Goal: Task Accomplishment & Management: Use online tool/utility

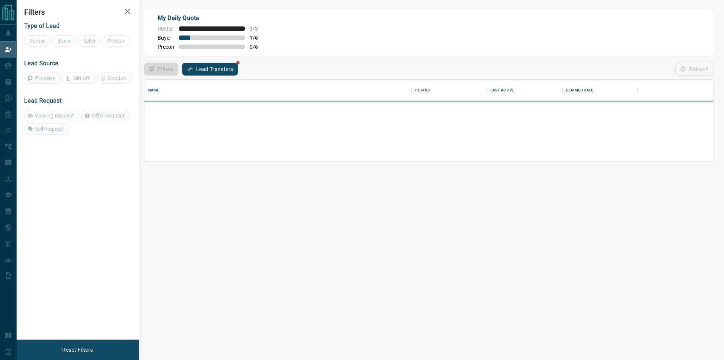
scroll to position [75, 562]
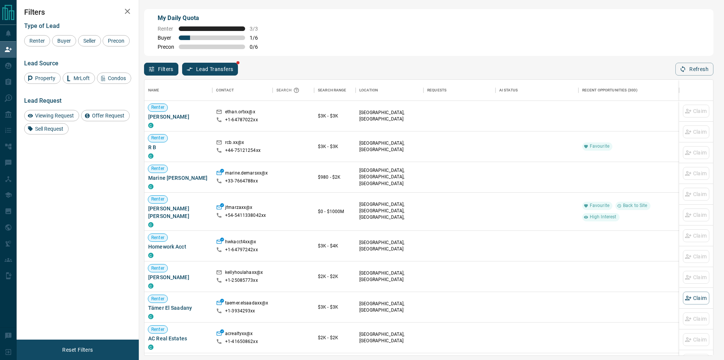
click at [300, 310] on div at bounding box center [293, 307] width 41 height 31
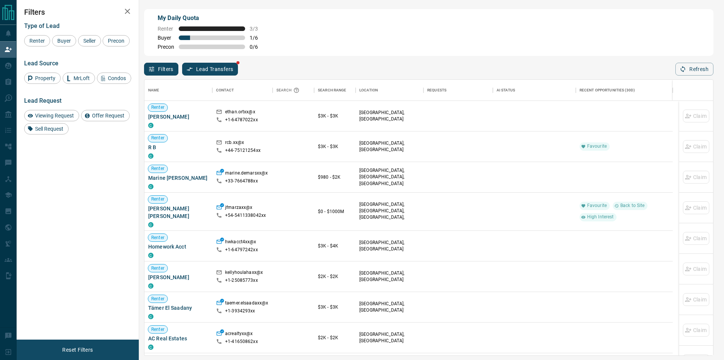
click at [300, 310] on div at bounding box center [293, 307] width 41 height 31
drag, startPoint x: 300, startPoint y: 310, endPoint x: 567, endPoint y: 232, distance: 277.7
click at [567, 232] on div at bounding box center [534, 245] width 75 height 30
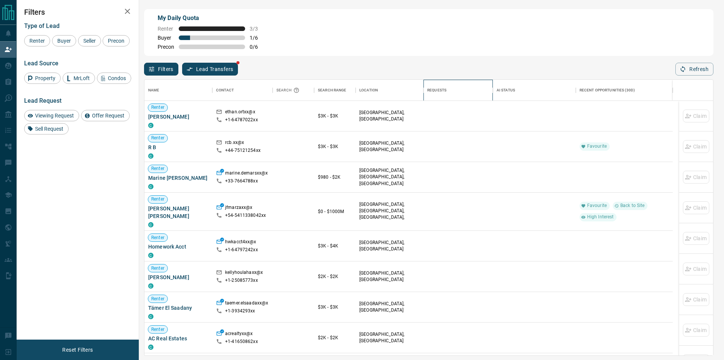
click at [472, 83] on div "Requests" at bounding box center [458, 90] width 62 height 21
click at [389, 137] on div "[GEOGRAPHIC_DATA], [GEOGRAPHIC_DATA]" at bounding box center [390, 146] width 60 height 30
click at [696, 74] on button "Refresh" at bounding box center [695, 69] width 38 height 13
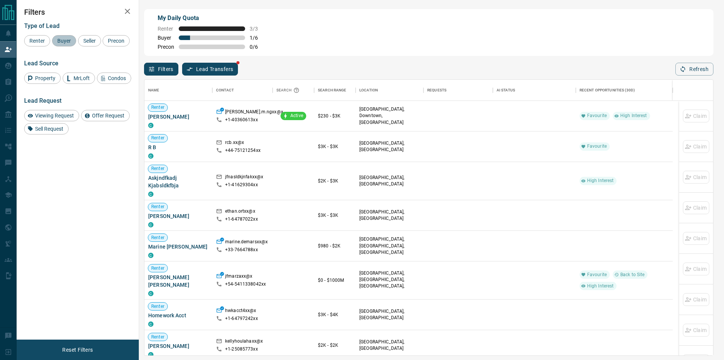
click at [72, 41] on span "Buyer" at bounding box center [64, 41] width 19 height 6
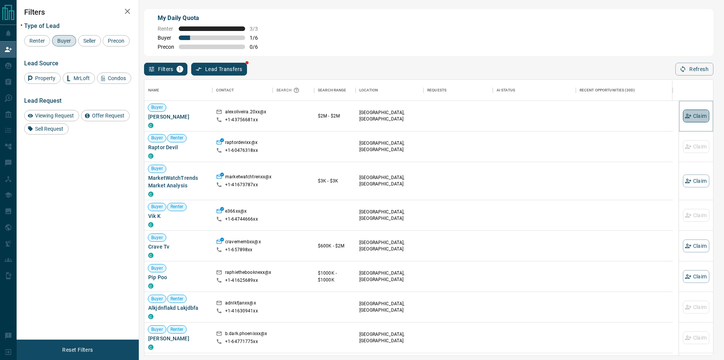
click at [685, 115] on icon "button" at bounding box center [688, 115] width 7 height 7
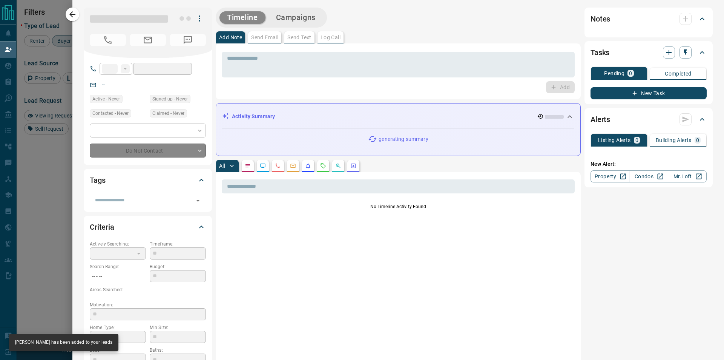
type input "**"
type input "**********"
type input "**"
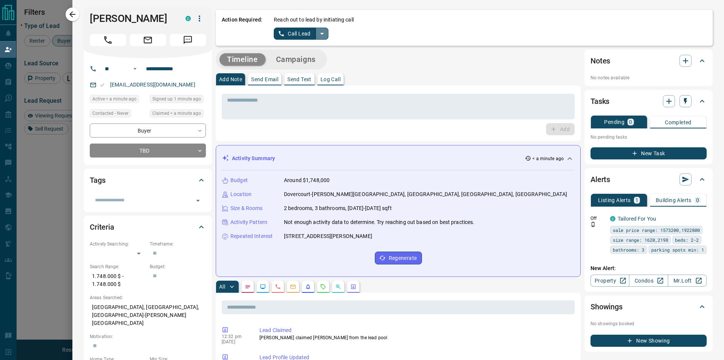
click at [324, 31] on icon "split button" at bounding box center [322, 33] width 9 height 9
click at [304, 57] on li "Log Manual Call" at bounding box center [301, 59] width 46 height 11
click at [304, 32] on button "Log Manual Call" at bounding box center [299, 34] width 50 height 12
click at [280, 34] on button "Yes" at bounding box center [281, 34] width 15 height 12
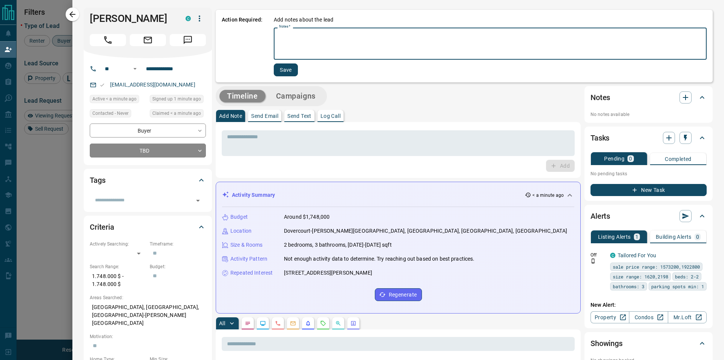
click at [297, 45] on textarea "Notes   *" at bounding box center [490, 44] width 423 height 26
type textarea "*"
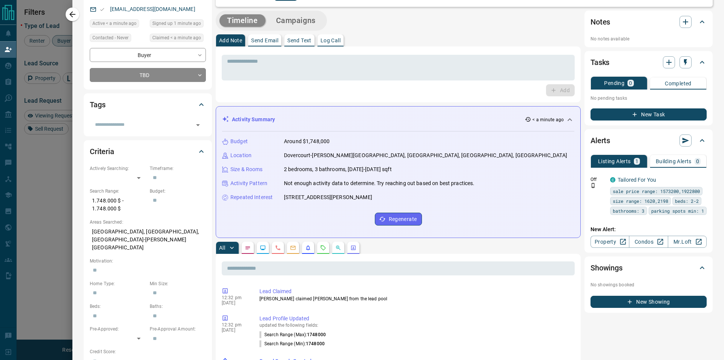
scroll to position [0, 0]
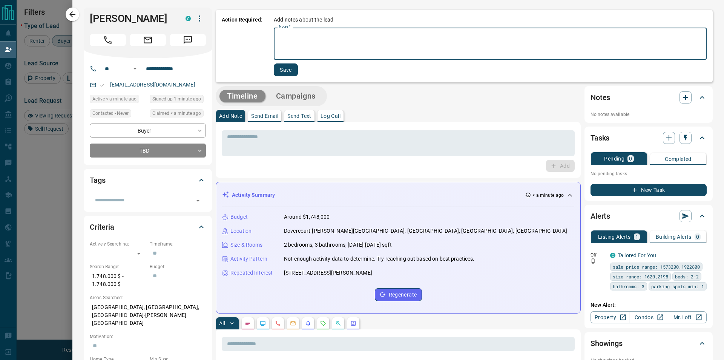
click at [326, 69] on div "Add notes about the lead Notes   * * Notes   * Save" at bounding box center [490, 46] width 433 height 60
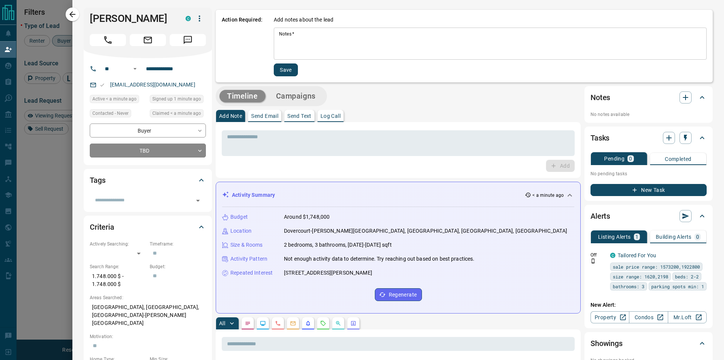
click at [331, 58] on div "* Notes   *" at bounding box center [490, 44] width 433 height 32
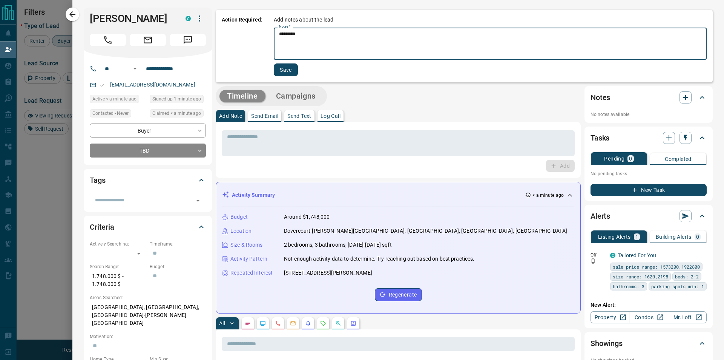
type textarea "*********"
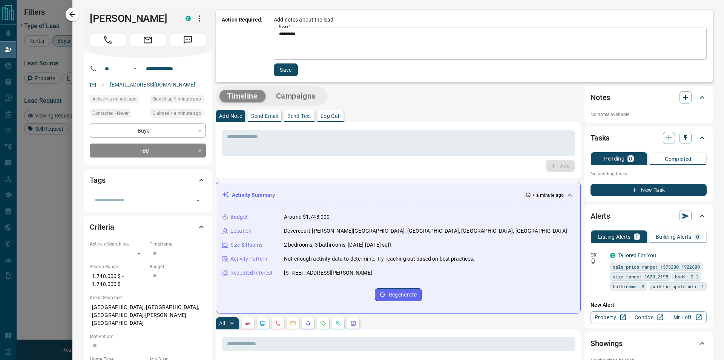
click at [289, 63] on div "Add notes about the lead Notes   * ********* * Notes   * Save" at bounding box center [490, 46] width 433 height 60
click at [291, 65] on button "Save" at bounding box center [286, 69] width 24 height 13
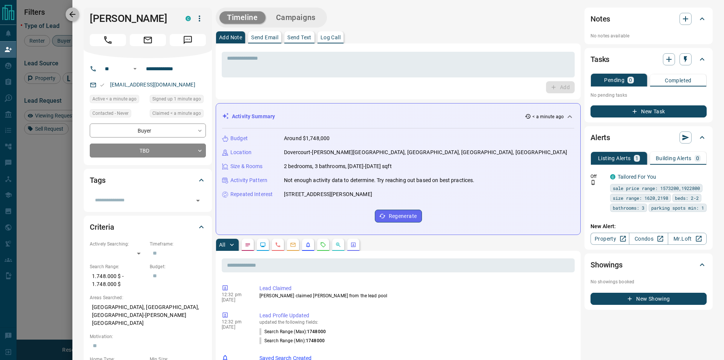
click at [74, 20] on button "button" at bounding box center [73, 15] width 14 height 14
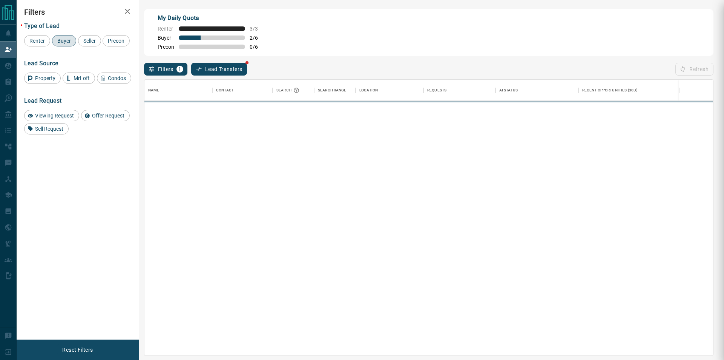
scroll to position [269, 562]
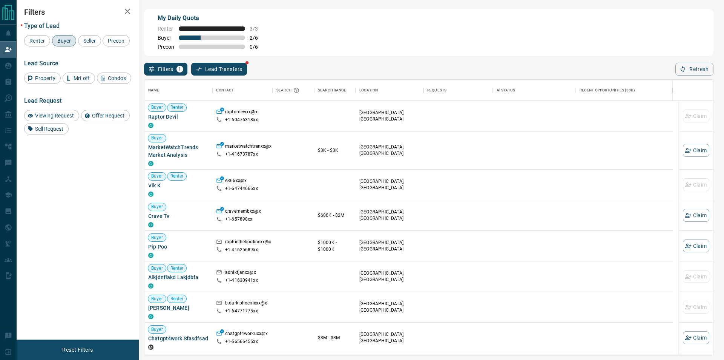
click at [673, 72] on div "Filters 1 Lead Transfers Refresh" at bounding box center [429, 66] width 570 height 20
click at [685, 72] on icon "button" at bounding box center [683, 69] width 7 height 7
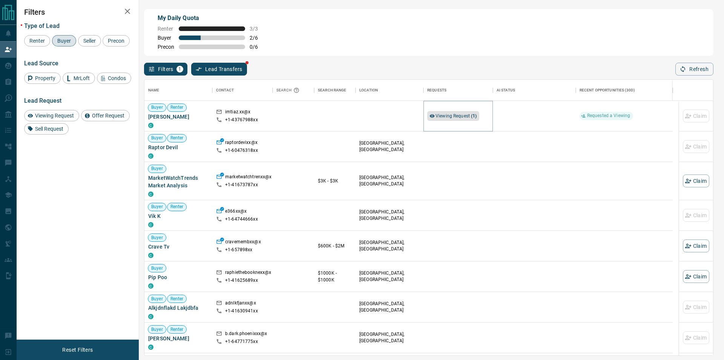
click at [442, 120] on span "Viewing Request ( 1 )" at bounding box center [456, 116] width 41 height 8
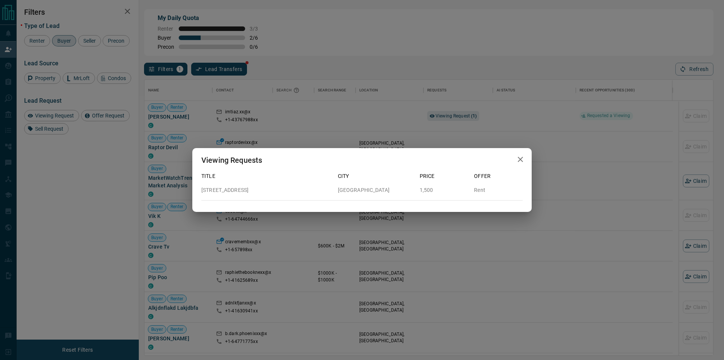
click at [453, 105] on div "Viewing Requests Title City Price Offer [STREET_ADDRESS] 1,500 Rent" at bounding box center [362, 180] width 724 height 360
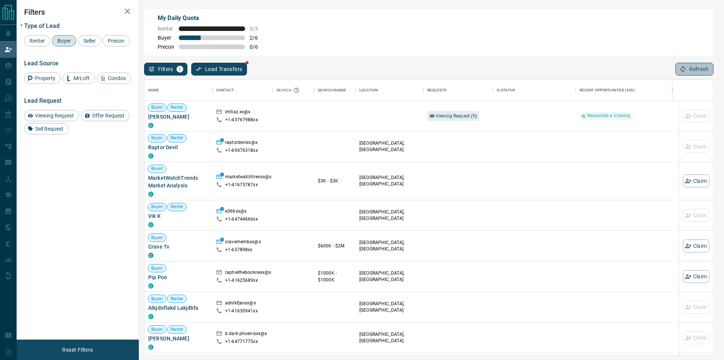
click at [690, 71] on button "Refresh" at bounding box center [695, 69] width 38 height 13
